Goal: Transaction & Acquisition: Download file/media

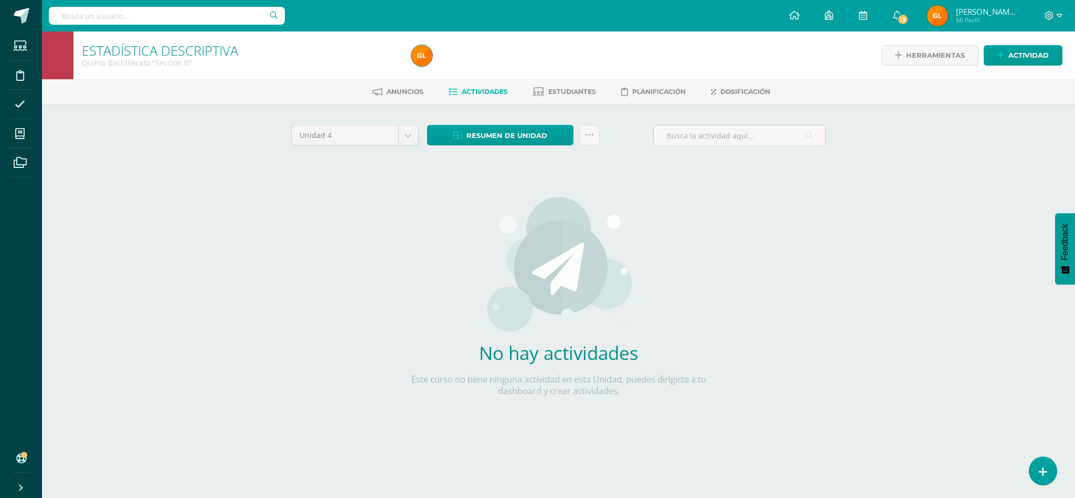
select select "Unidad 3"
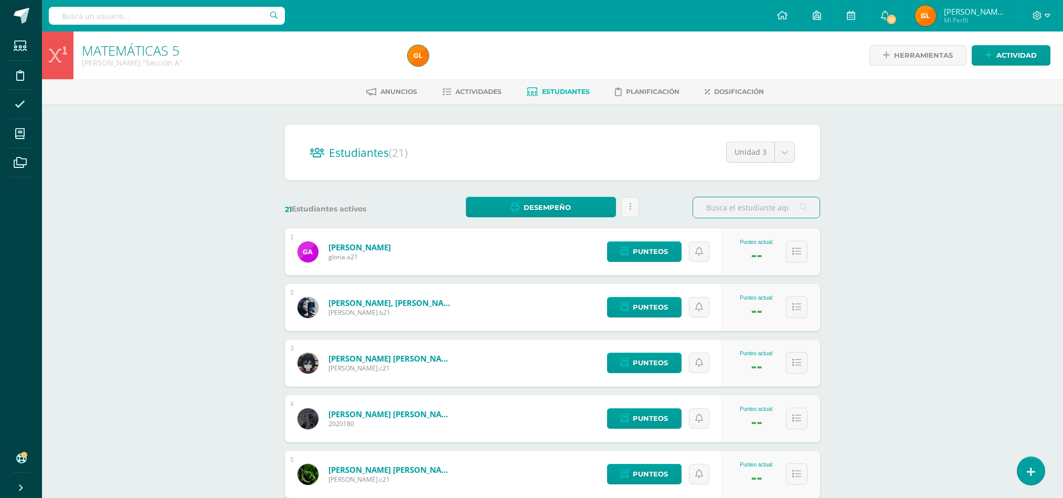
select select "/dashboard/teacher/section/874/students/?unit=31663"
click at [477, 92] on span "Actividades" at bounding box center [478, 92] width 46 height 8
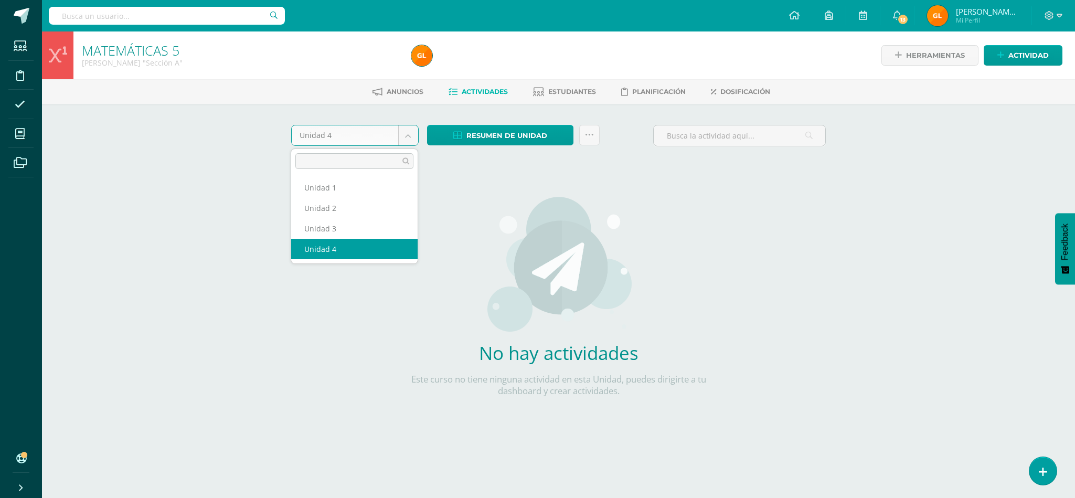
click at [411, 131] on body "Estudiantes Disciplina Asistencia Mis cursos Archivos Soporte Centro de ayuda Ú…" at bounding box center [537, 225] width 1075 height 451
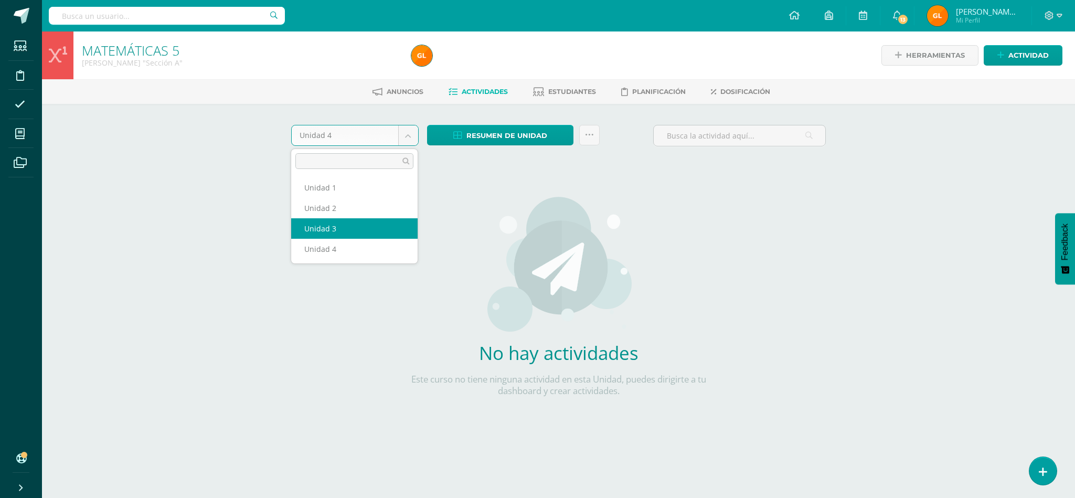
select select "Unidad 3"
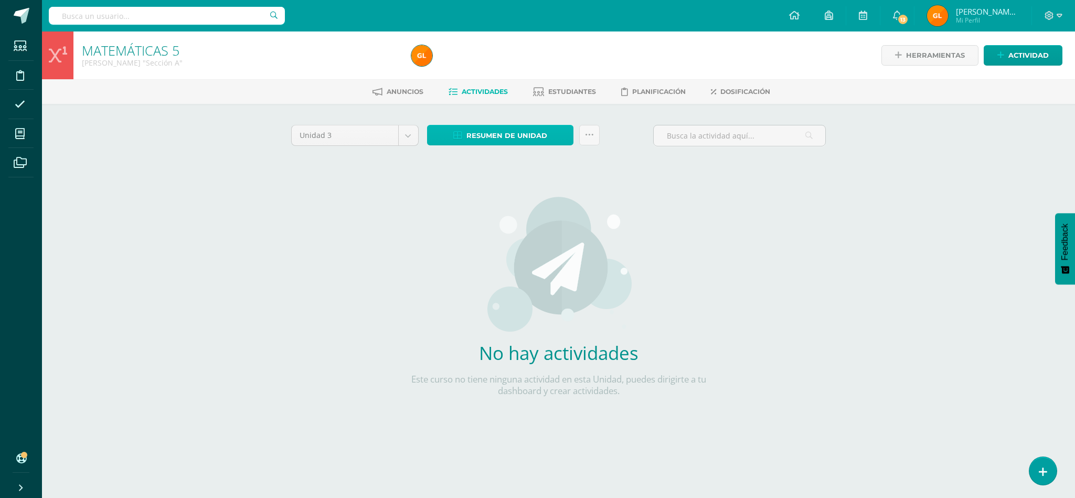
click at [537, 130] on span "Resumen de unidad" at bounding box center [506, 135] width 81 height 19
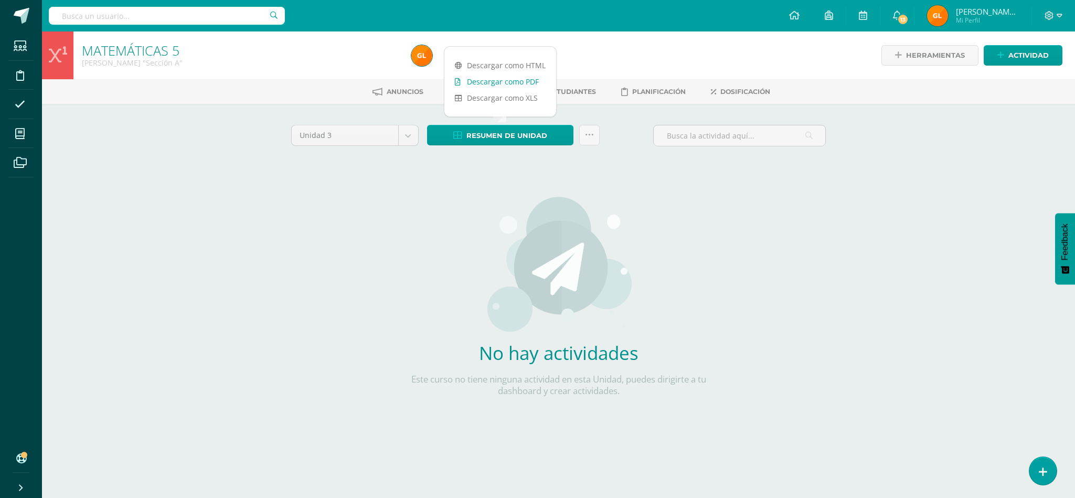
click at [503, 84] on link "Descargar como PDF" at bounding box center [500, 81] width 112 height 16
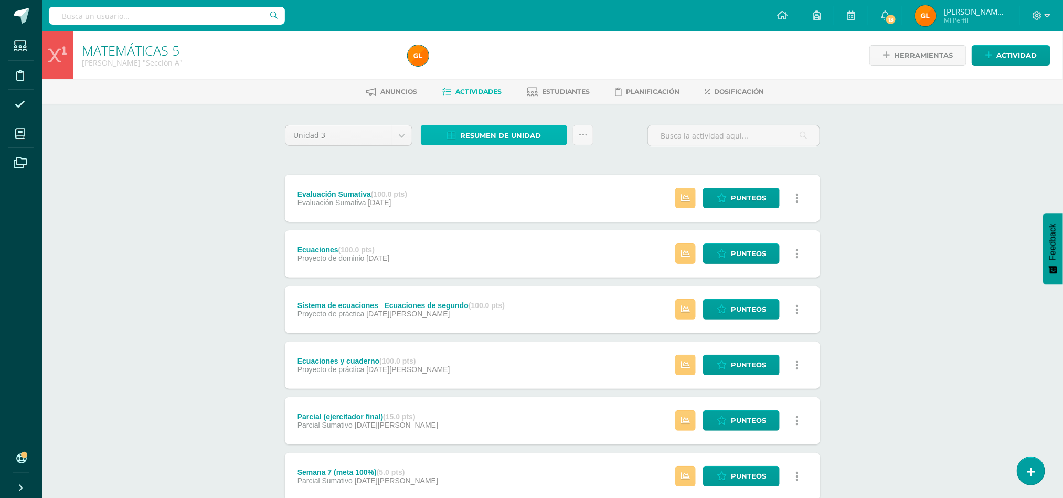
click at [489, 131] on span "Resumen de unidad" at bounding box center [500, 135] width 81 height 19
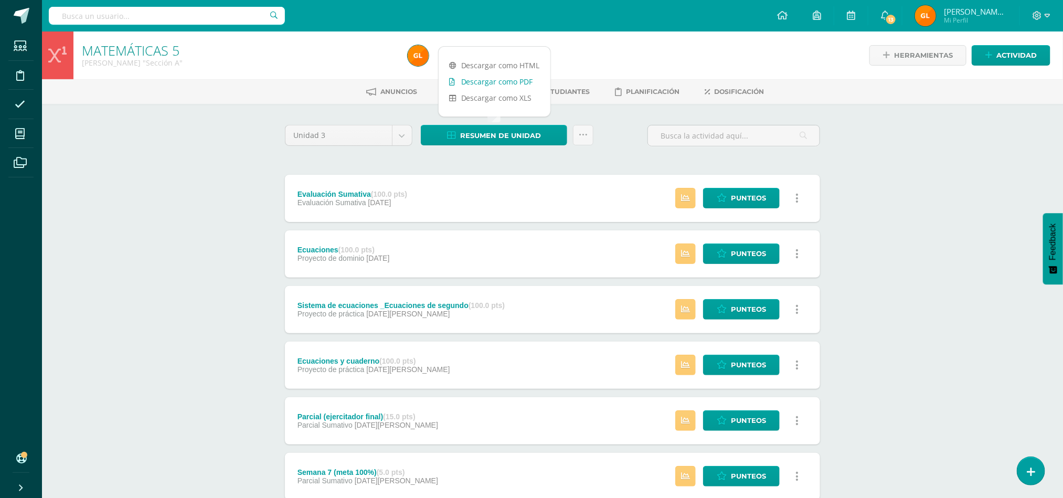
click at [491, 80] on link "Descargar como PDF" at bounding box center [494, 81] width 112 height 16
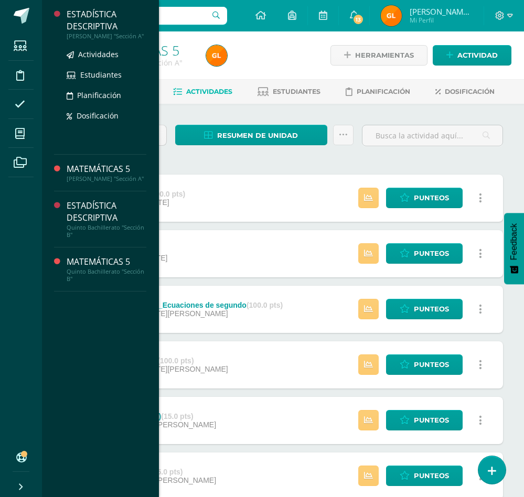
click at [93, 24] on div "ESTADÍSTICA DESCRIPTIVA" at bounding box center [107, 20] width 80 height 24
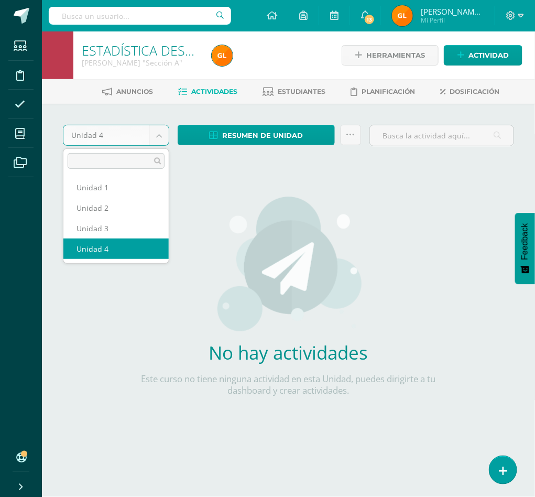
click at [159, 140] on body "Estudiantes Disciplina Asistencia Mis cursos Archivos Soporte Centro de ayuda Ú…" at bounding box center [267, 225] width 535 height 451
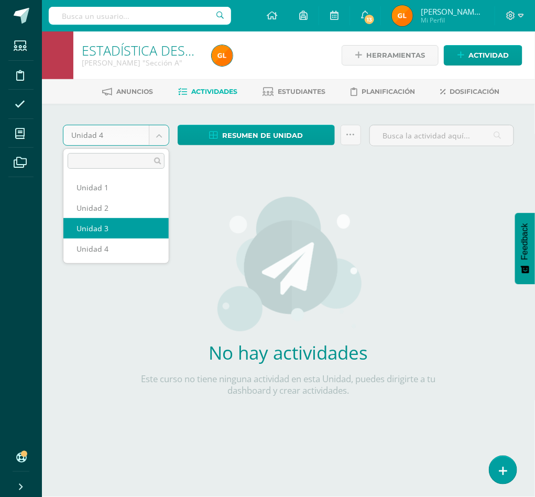
select select "Unidad 3"
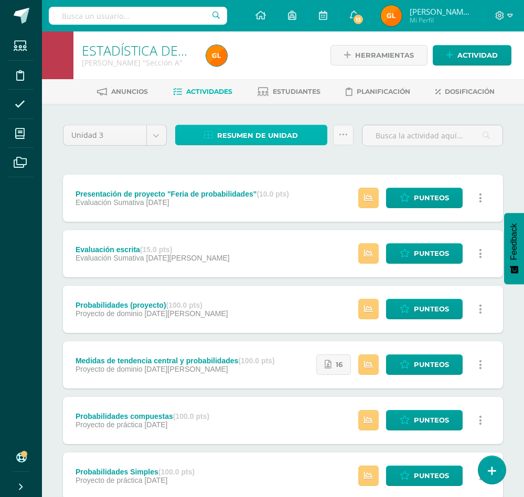
click at [252, 137] on span "Resumen de unidad" at bounding box center [257, 135] width 81 height 19
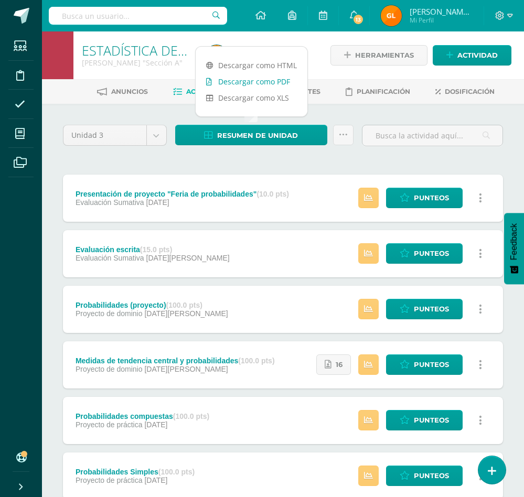
click at [255, 77] on link "Descargar como PDF" at bounding box center [252, 81] width 112 height 16
